Goal: Task Accomplishment & Management: Use online tool/utility

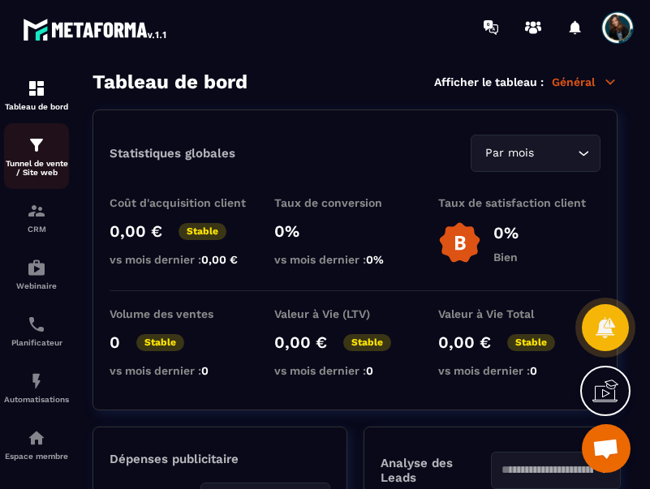
click at [32, 156] on div "Tunnel de vente / Site web" at bounding box center [36, 156] width 65 height 41
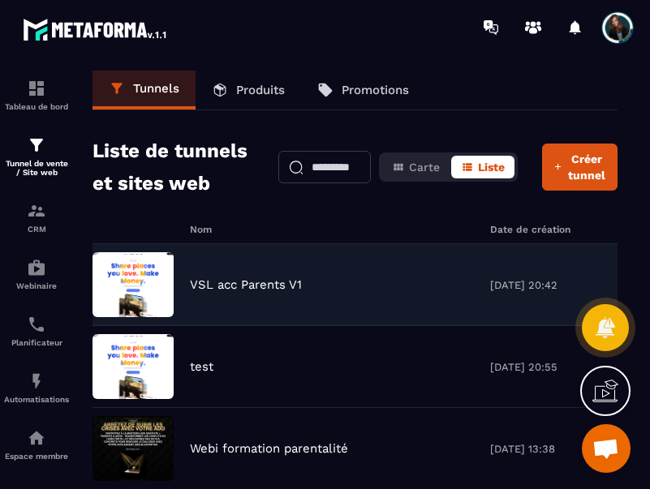
click at [276, 286] on p "VSL acc Parents V1" at bounding box center [246, 285] width 112 height 15
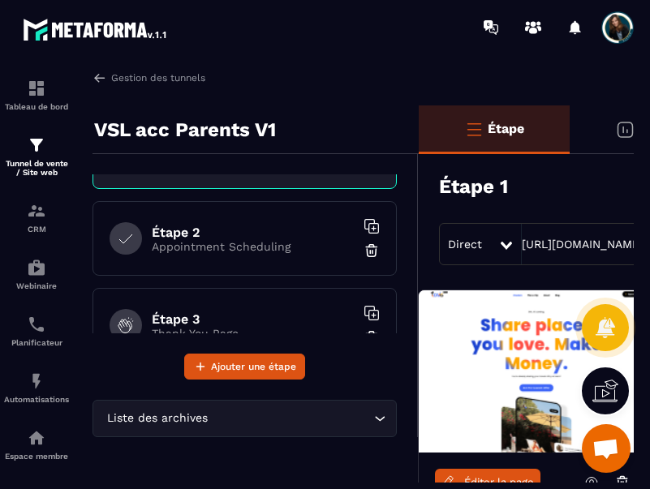
scroll to position [61, 0]
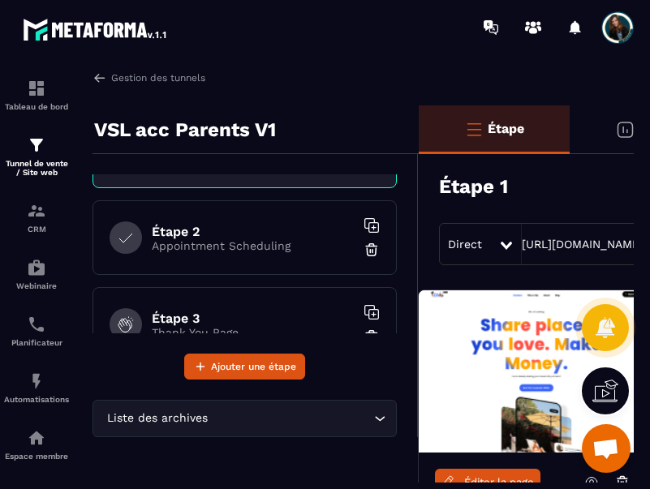
click at [463, 477] on link "Éditer la page" at bounding box center [488, 482] width 106 height 26
